Goal: Transaction & Acquisition: Purchase product/service

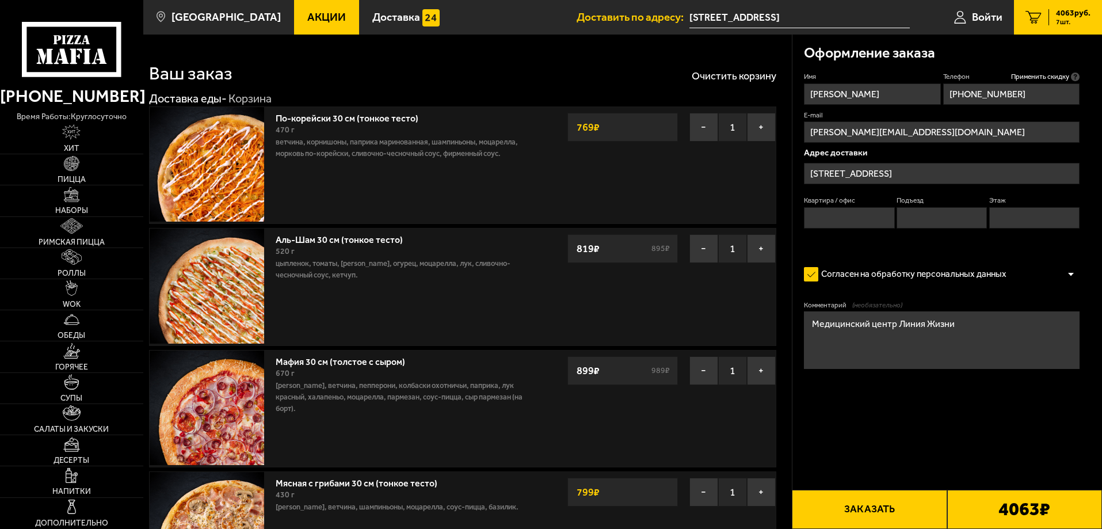
click at [861, 509] on button "Заказать" at bounding box center [869, 509] width 155 height 39
click at [858, 212] on input "Квартира / офис" at bounding box center [849, 217] width 90 height 21
type input "1"
click at [923, 215] on input "Подъезд" at bounding box center [941, 217] width 90 height 21
type input "1"
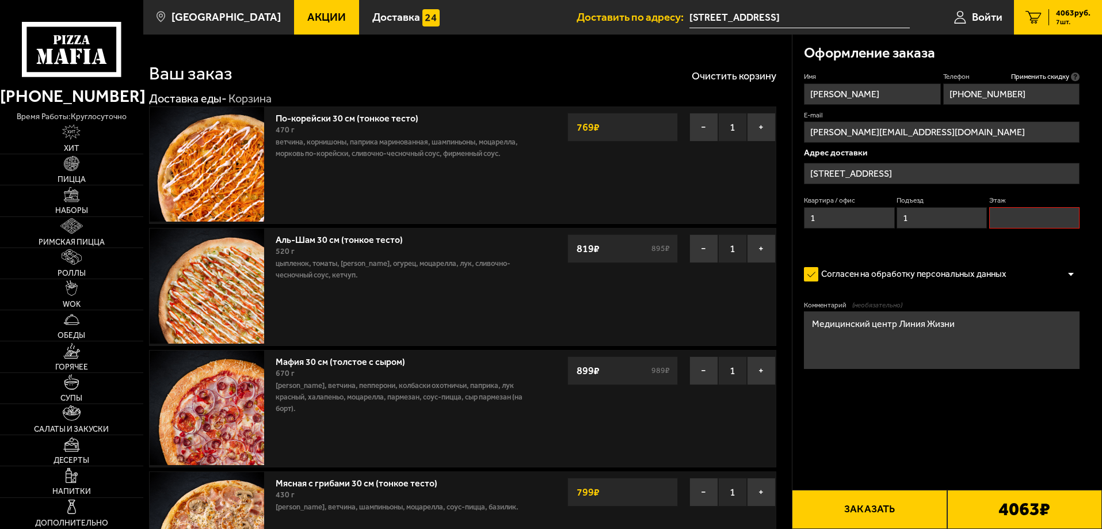
click at [1029, 224] on input "Этаж" at bounding box center [1034, 217] width 90 height 21
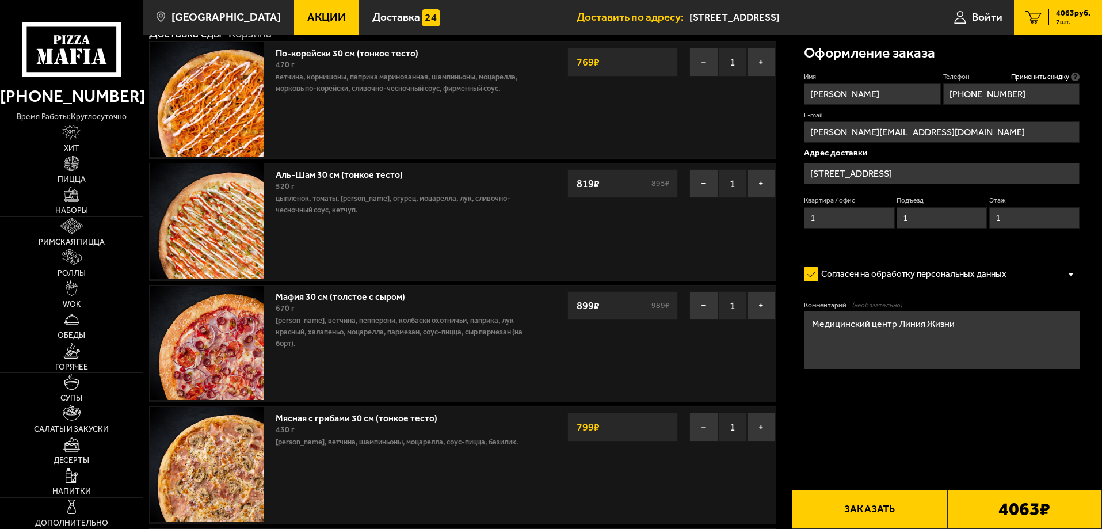
scroll to position [173, 0]
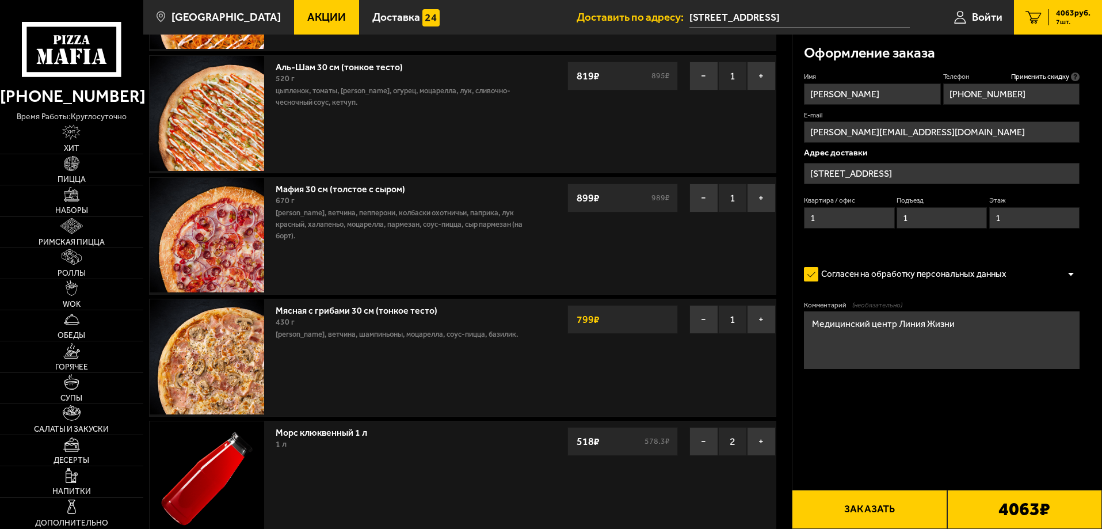
type input "1"
click at [871, 509] on button "Заказать" at bounding box center [869, 509] width 155 height 39
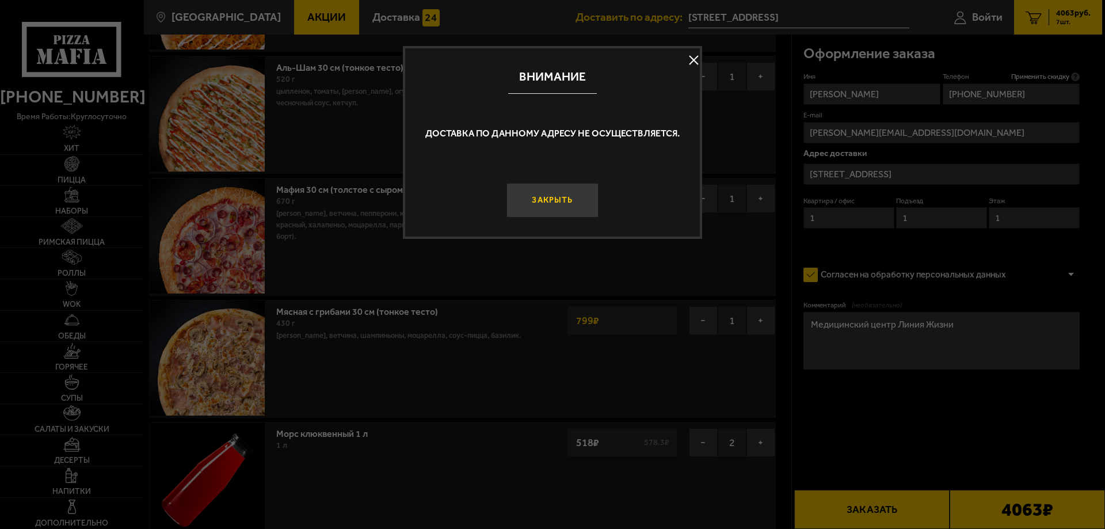
click at [571, 205] on button "Закрыть" at bounding box center [552, 200] width 92 height 35
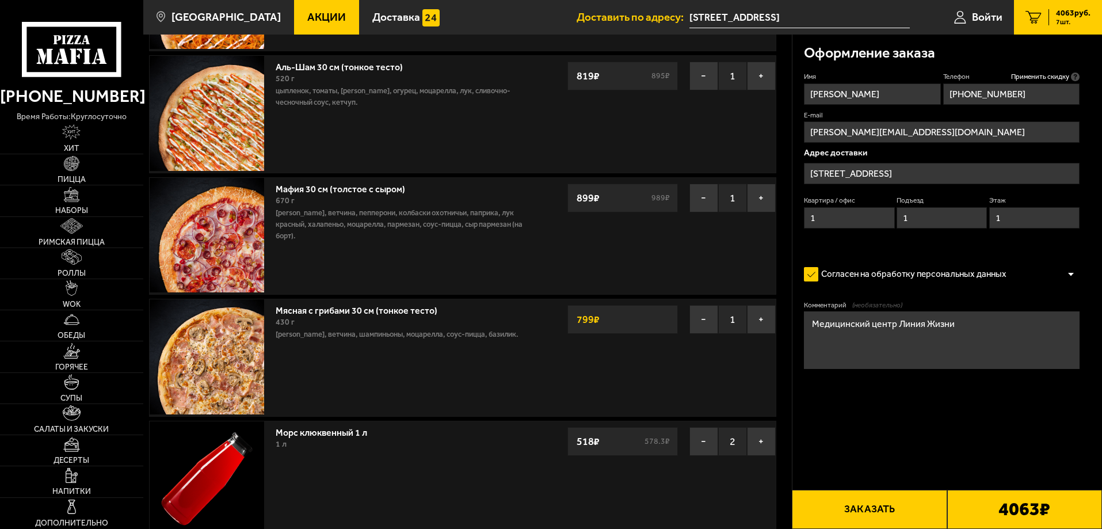
click at [856, 172] on input "[STREET_ADDRESS]" at bounding box center [942, 173] width 276 height 21
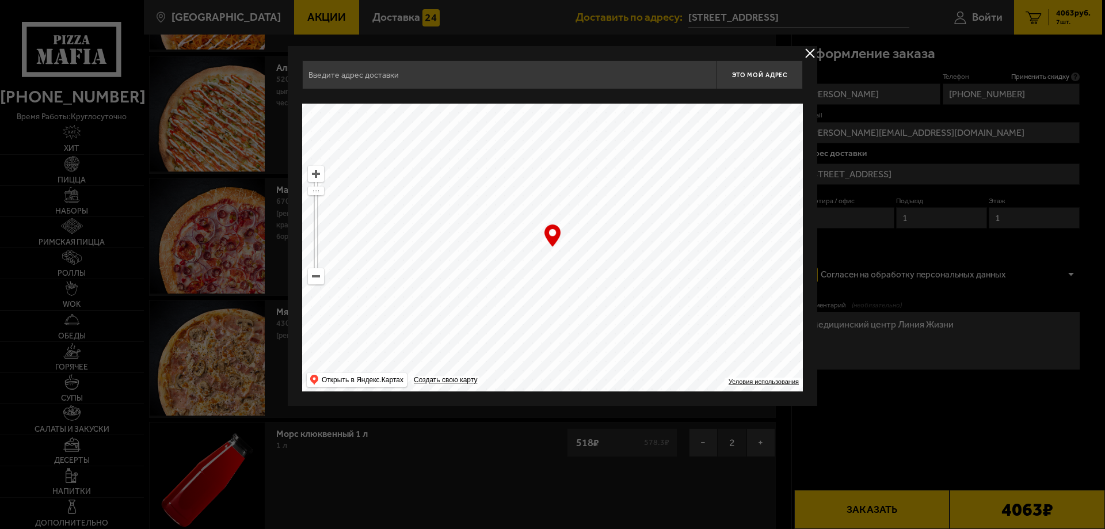
type input "[STREET_ADDRESS]"
click at [552, 250] on ymaps at bounding box center [552, 248] width 501 height 288
click at [757, 70] on button "Это мой адрес" at bounding box center [759, 74] width 86 height 29
click at [549, 244] on div "… © Яндекс Условия использования Открыть в Яндекс.Картах Создать свою карту" at bounding box center [552, 248] width 501 height 288
click at [556, 248] on ymaps at bounding box center [552, 248] width 501 height 288
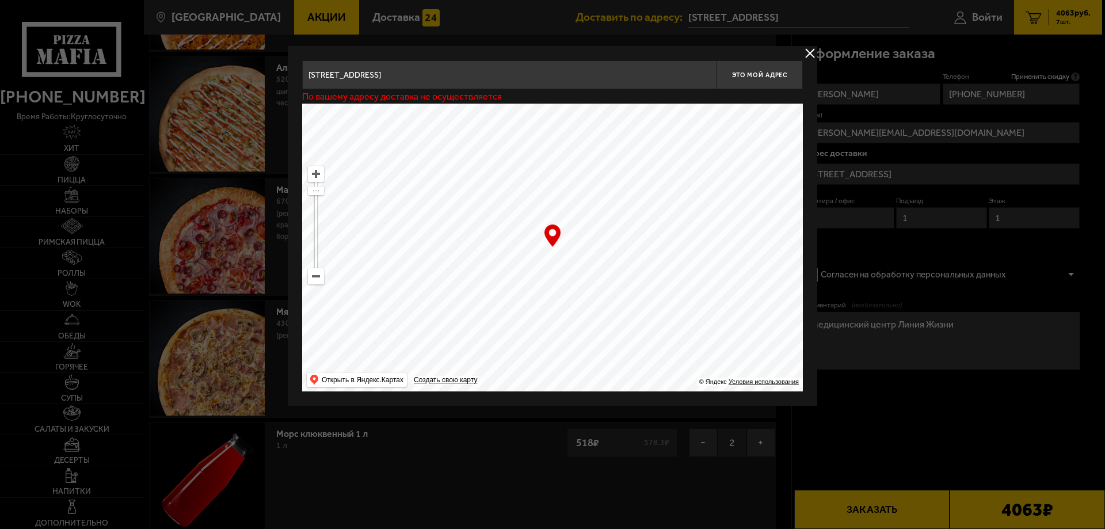
click at [552, 248] on ymaps at bounding box center [552, 248] width 501 height 288
click at [551, 249] on ymaps at bounding box center [552, 248] width 501 height 288
click at [833, 79] on div at bounding box center [552, 264] width 1105 height 529
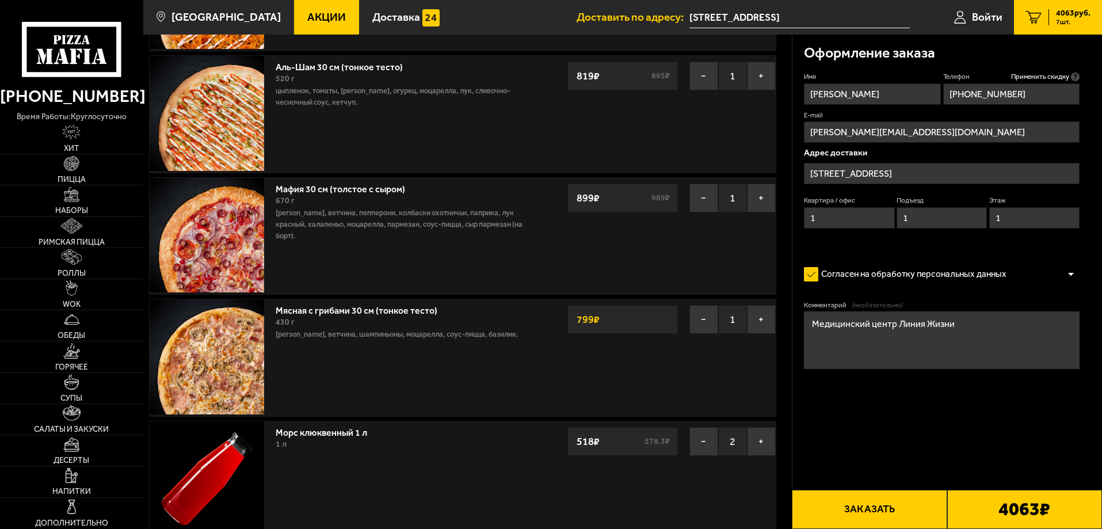
click at [866, 499] on button "Заказать" at bounding box center [869, 509] width 155 height 39
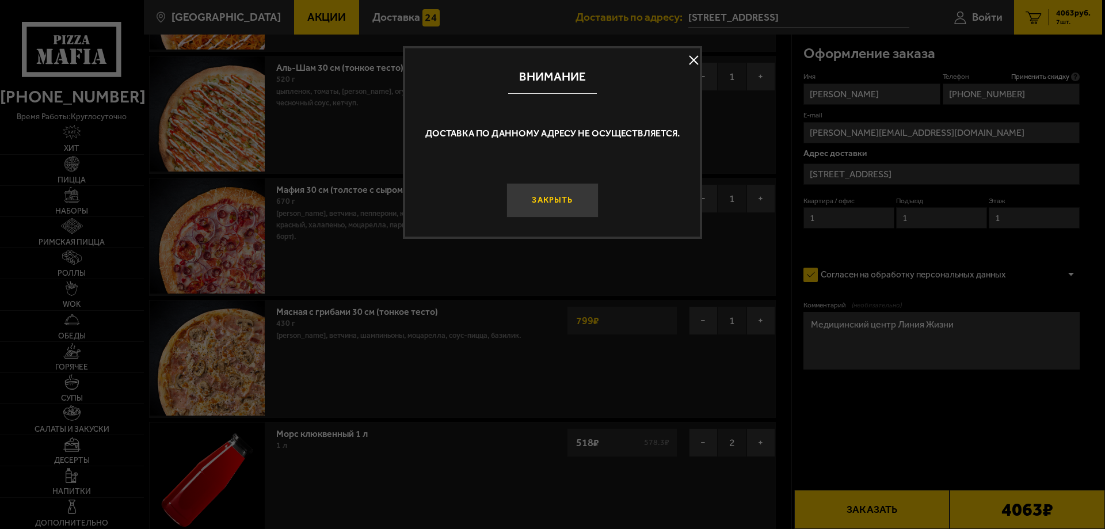
click at [557, 199] on button "Закрыть" at bounding box center [552, 200] width 92 height 35
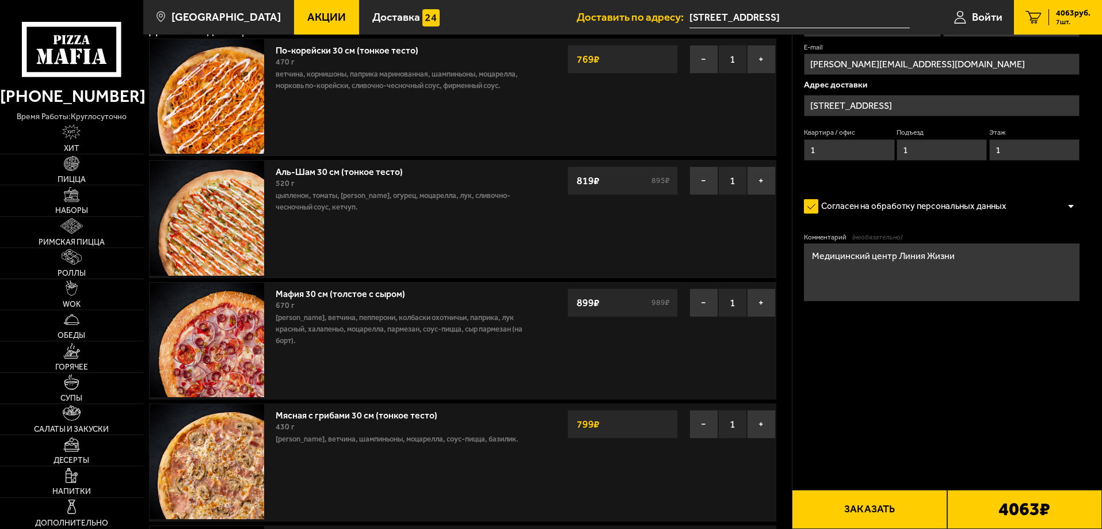
scroll to position [0, 0]
